Goal: Task Accomplishment & Management: Complete application form

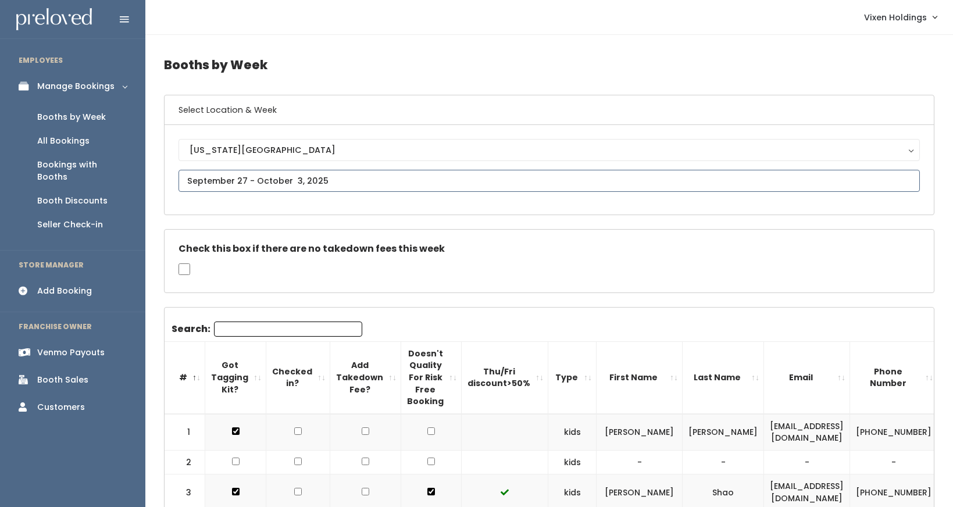
click at [291, 183] on input "text" at bounding box center [548, 181] width 741 height 22
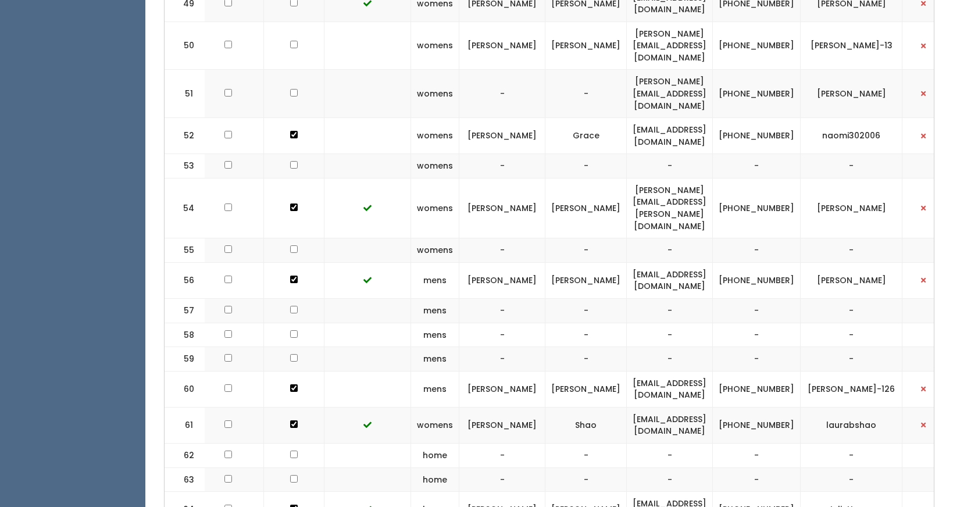
scroll to position [0, 147]
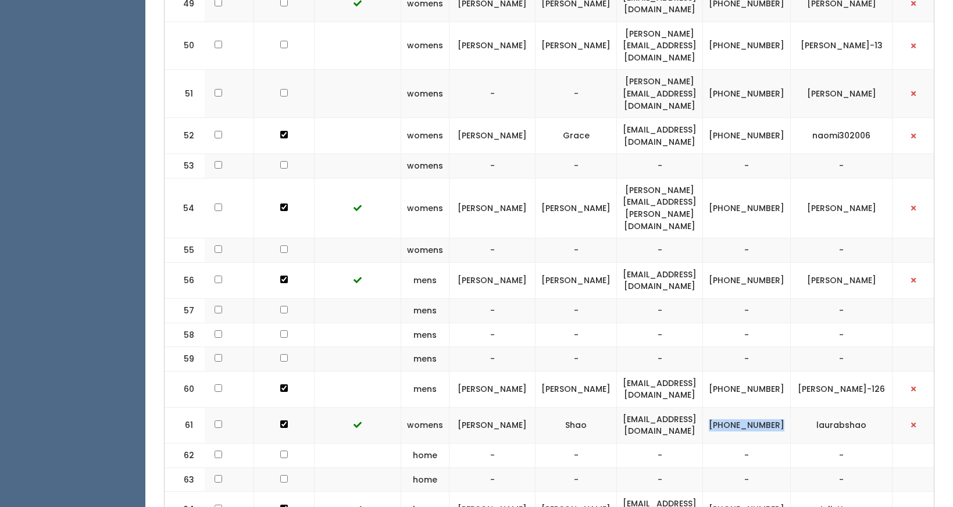
drag, startPoint x: 801, startPoint y: 321, endPoint x: 760, endPoint y: 311, distance: 41.9
click at [760, 407] on td "(405) 620-2870" at bounding box center [747, 425] width 88 height 36
copy td "(405) 620-2870"
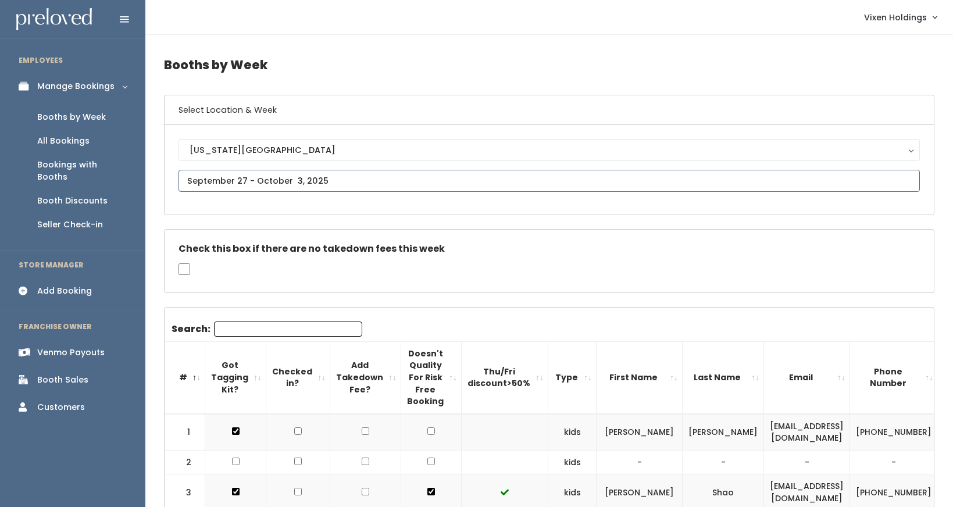
click at [266, 178] on input "text" at bounding box center [548, 181] width 741 height 22
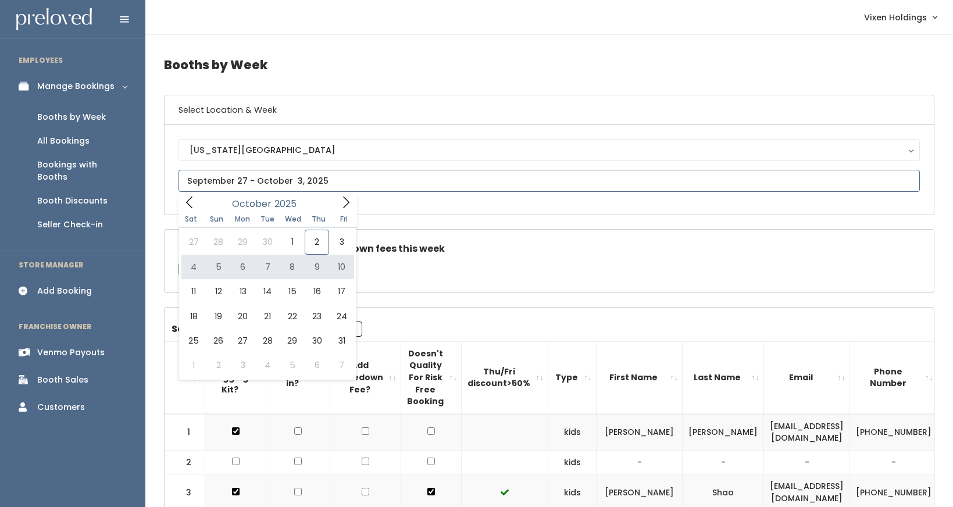
type input "October 4 to October 10"
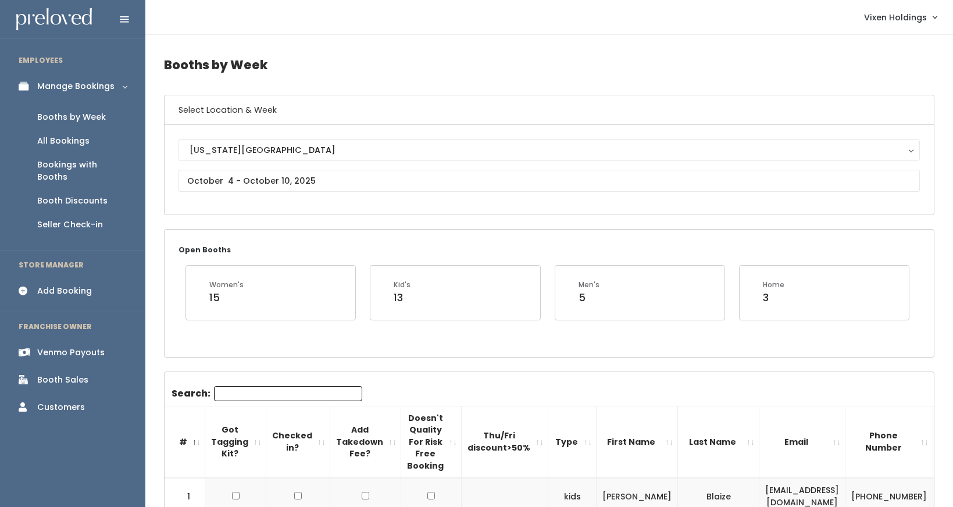
click at [80, 285] on div "Add Booking" at bounding box center [64, 291] width 55 height 12
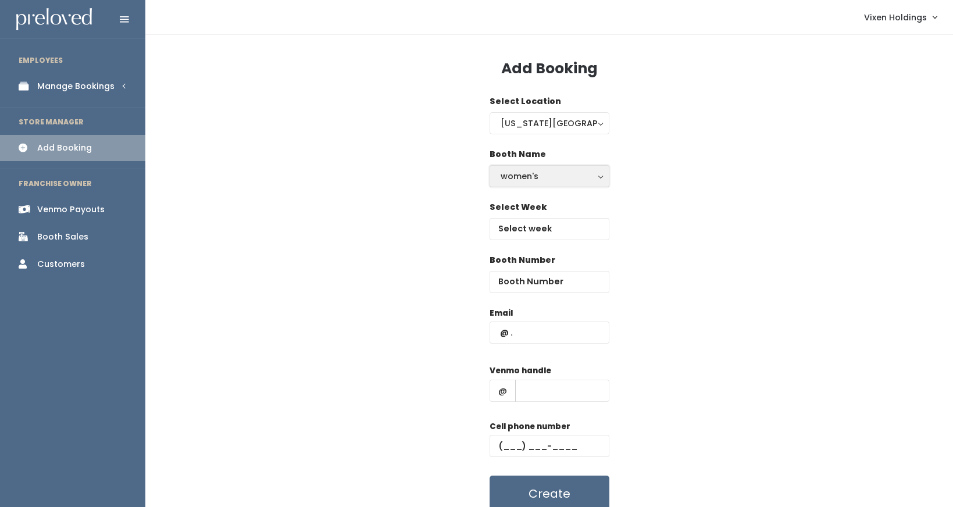
click at [527, 183] on button "women's" at bounding box center [549, 176] width 120 height 22
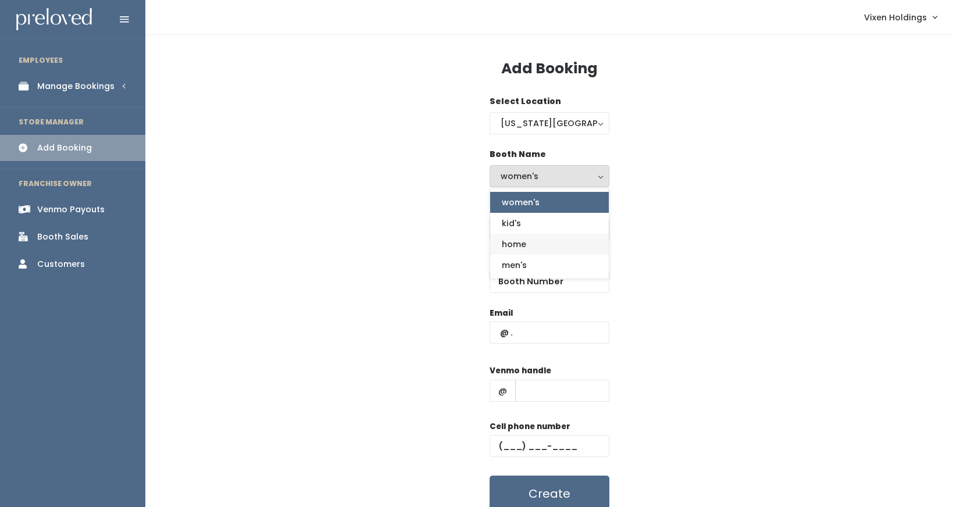
click at [530, 245] on link "home" at bounding box center [549, 244] width 119 height 21
select select "home"
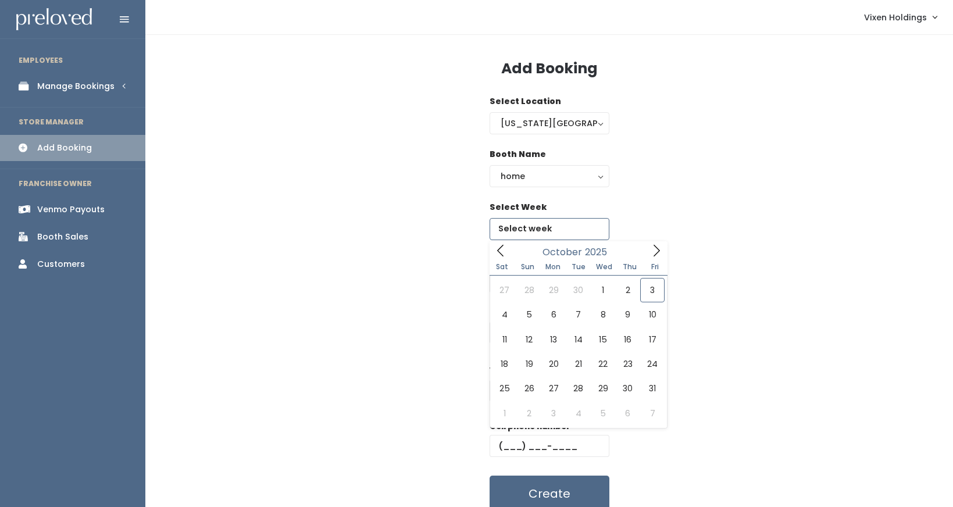
click at [532, 231] on input "text" at bounding box center [549, 229] width 120 height 22
type input "October 4 to October 10"
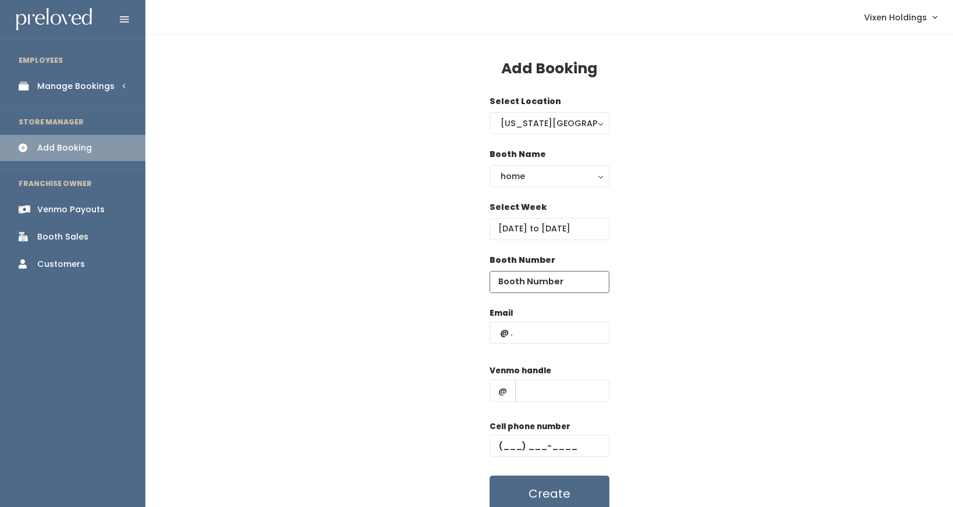
click at [536, 285] on input "number" at bounding box center [549, 282] width 120 height 22
type input "61"
click at [499, 333] on input "text" at bounding box center [549, 332] width 120 height 22
type input "[EMAIL_ADDRESS][DOMAIN_NAME]"
click at [524, 389] on input "text" at bounding box center [562, 391] width 94 height 22
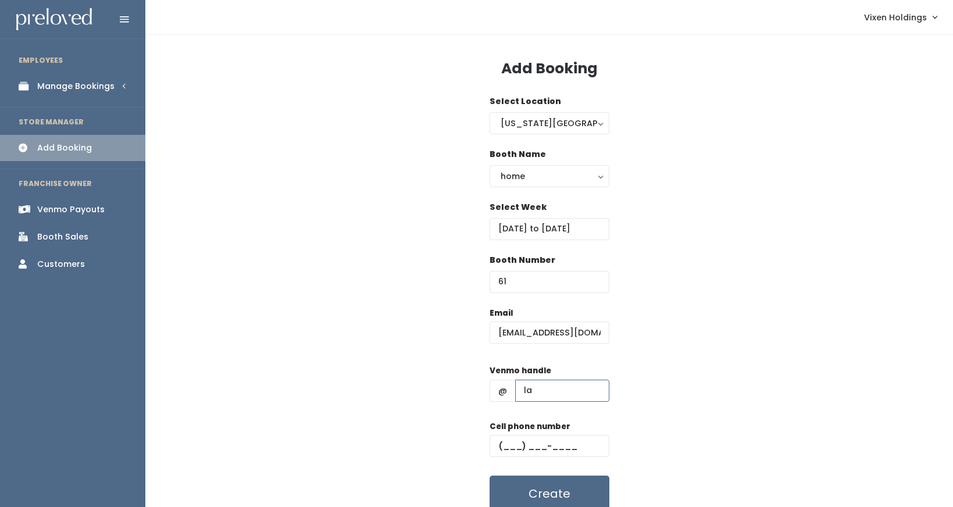
type input "laurabshao"
click at [498, 444] on input "text" at bounding box center [549, 446] width 120 height 22
paste input "[PHONE_NUMBER]"
type input "[PHONE_NUMBER]"
click at [580, 491] on button "Create" at bounding box center [549, 493] width 120 height 36
